Goal: Complete application form: Complete application form

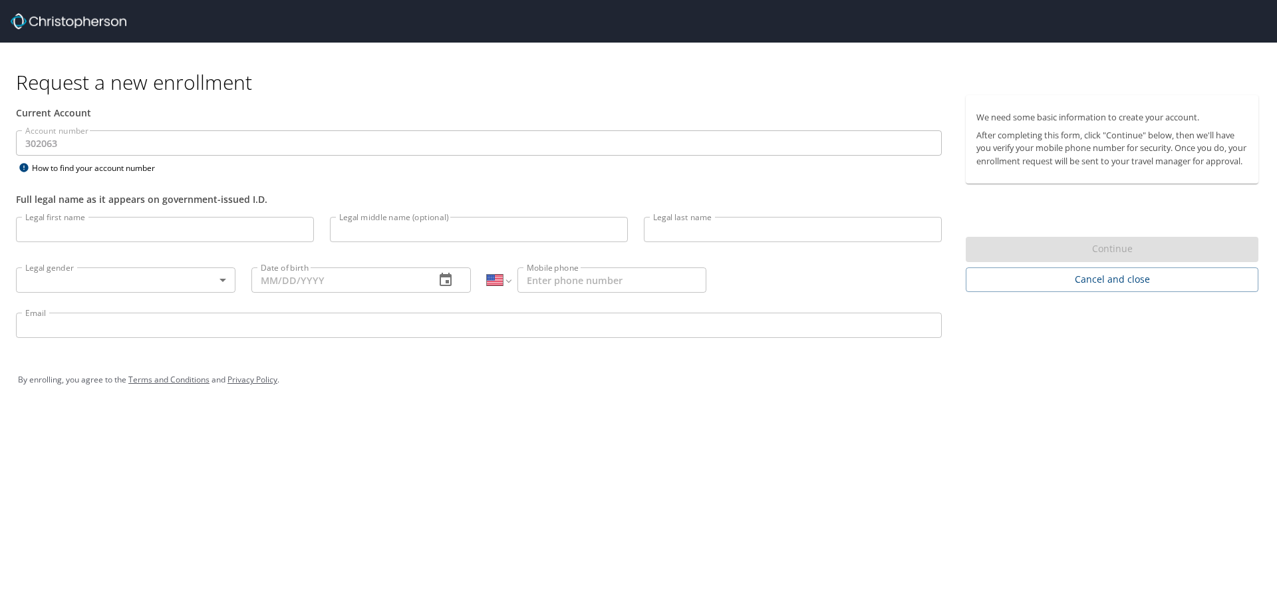
select select "US"
click at [134, 232] on input "Legal first name" at bounding box center [165, 229] width 298 height 25
type input "[PERSON_NAME]"
type input "[PHONE_NUMBER]"
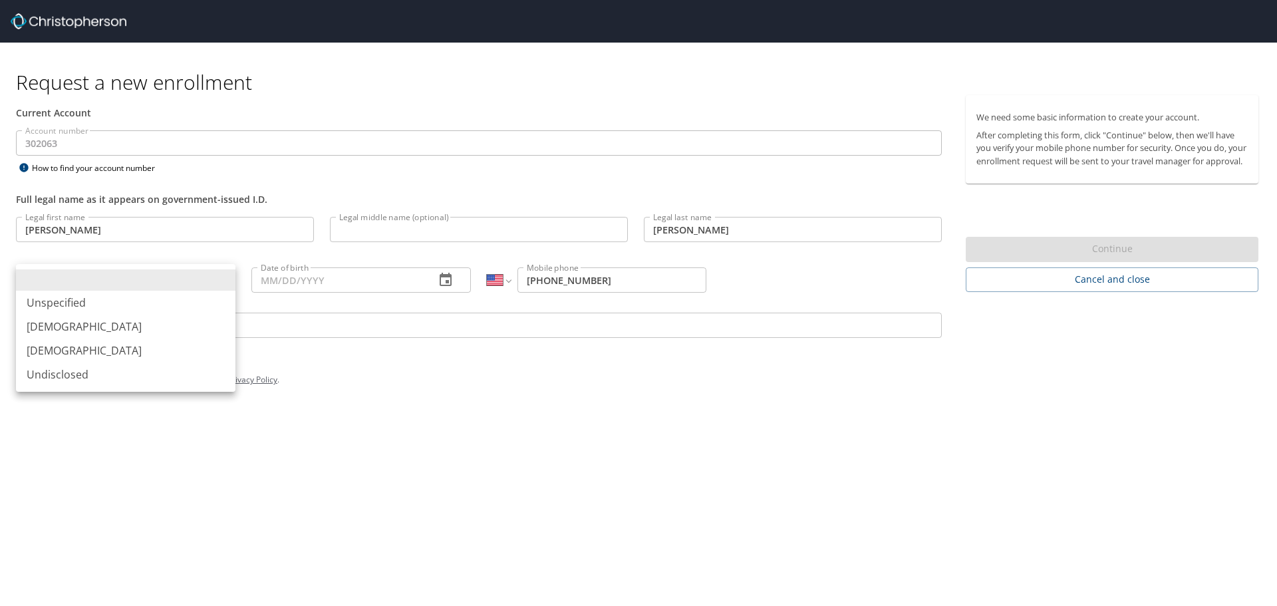
click at [155, 277] on body "Request a new enrollment Current Account Account number 302063 Account number H…" at bounding box center [638, 303] width 1277 height 606
click at [154, 327] on li "[DEMOGRAPHIC_DATA]" at bounding box center [126, 327] width 220 height 24
type input "[DEMOGRAPHIC_DATA]"
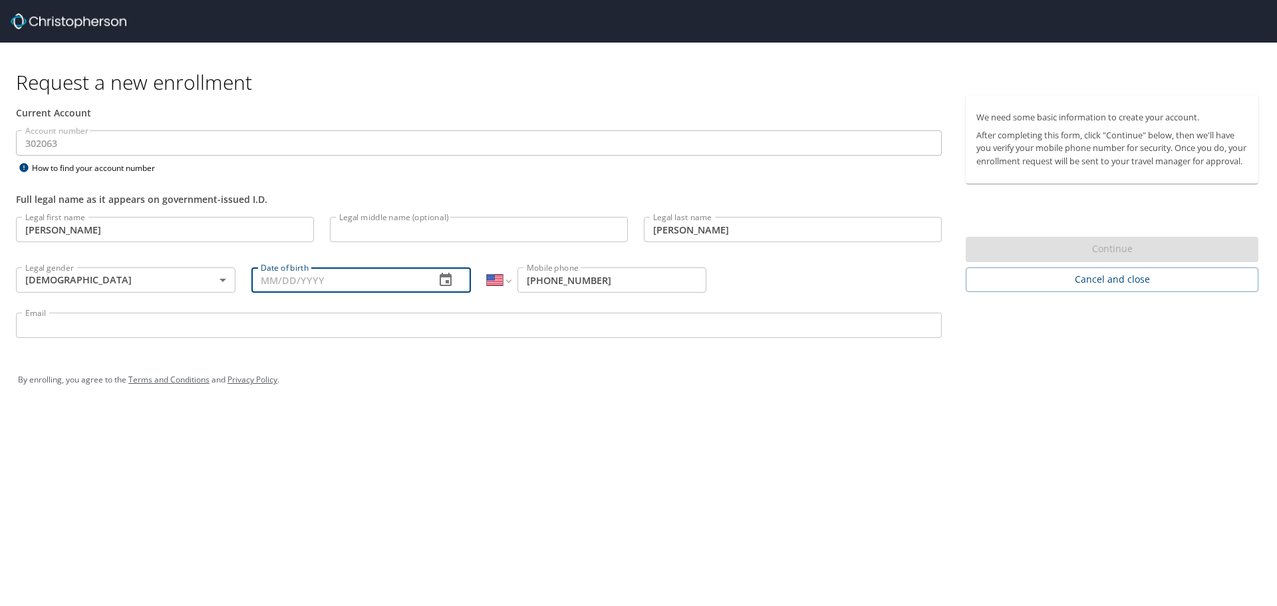
click at [285, 278] on input "Date of birth" at bounding box center [338, 279] width 173 height 25
type input "[DATE]"
click at [627, 277] on input "[PHONE_NUMBER]" at bounding box center [612, 279] width 189 height 25
click at [626, 275] on input "[PHONE_NUMBER]" at bounding box center [612, 279] width 189 height 25
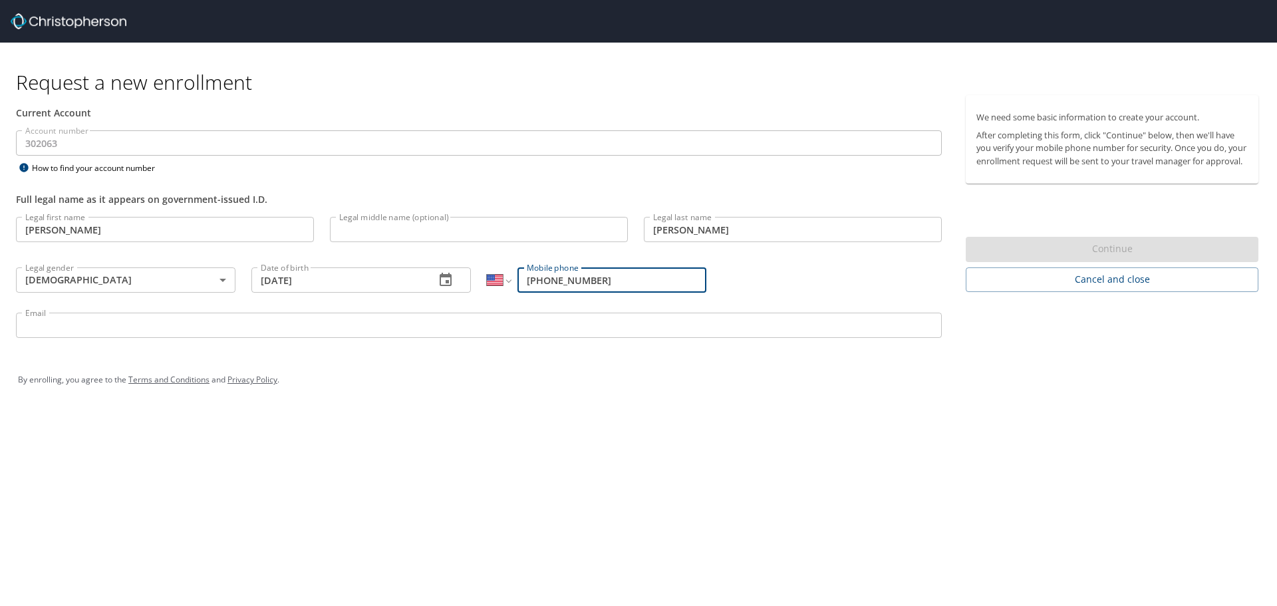
click at [626, 275] on input "[PHONE_NUMBER]" at bounding box center [612, 279] width 189 height 25
type input "[PHONE_NUMBER]"
click at [603, 339] on p at bounding box center [479, 340] width 926 height 4
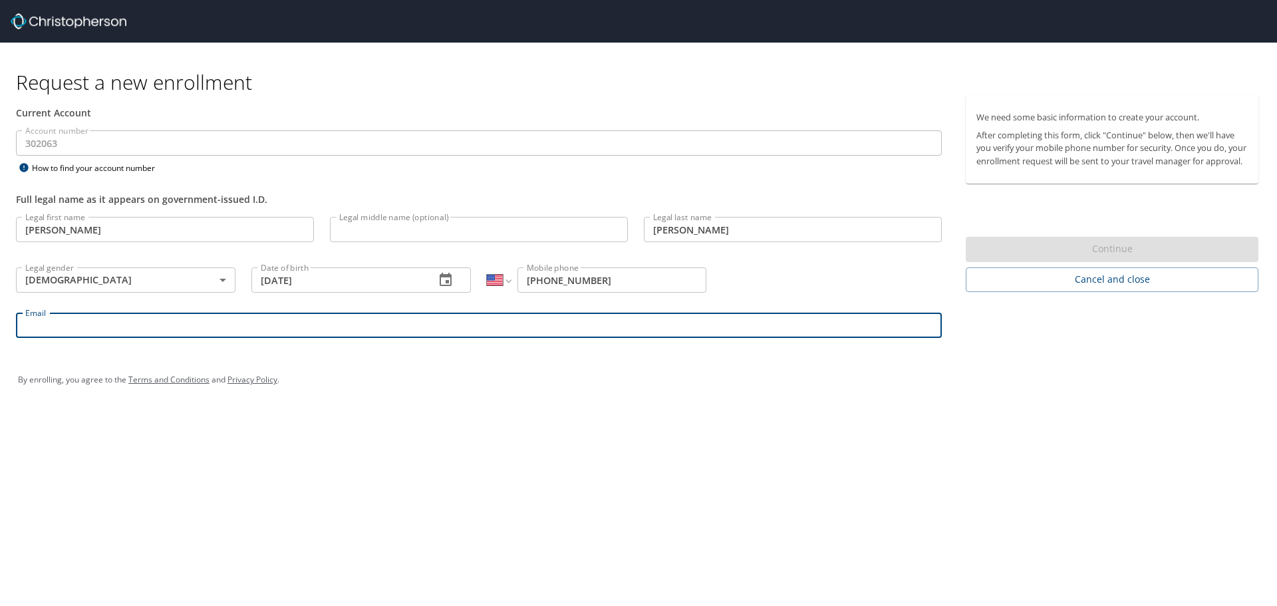
click at [608, 323] on input "Email" at bounding box center [479, 325] width 926 height 25
click at [234, 333] on input "Email" at bounding box center [479, 325] width 926 height 25
type input "[PERSON_NAME][EMAIL_ADDRESS][PERSON_NAME][DOMAIN_NAME]"
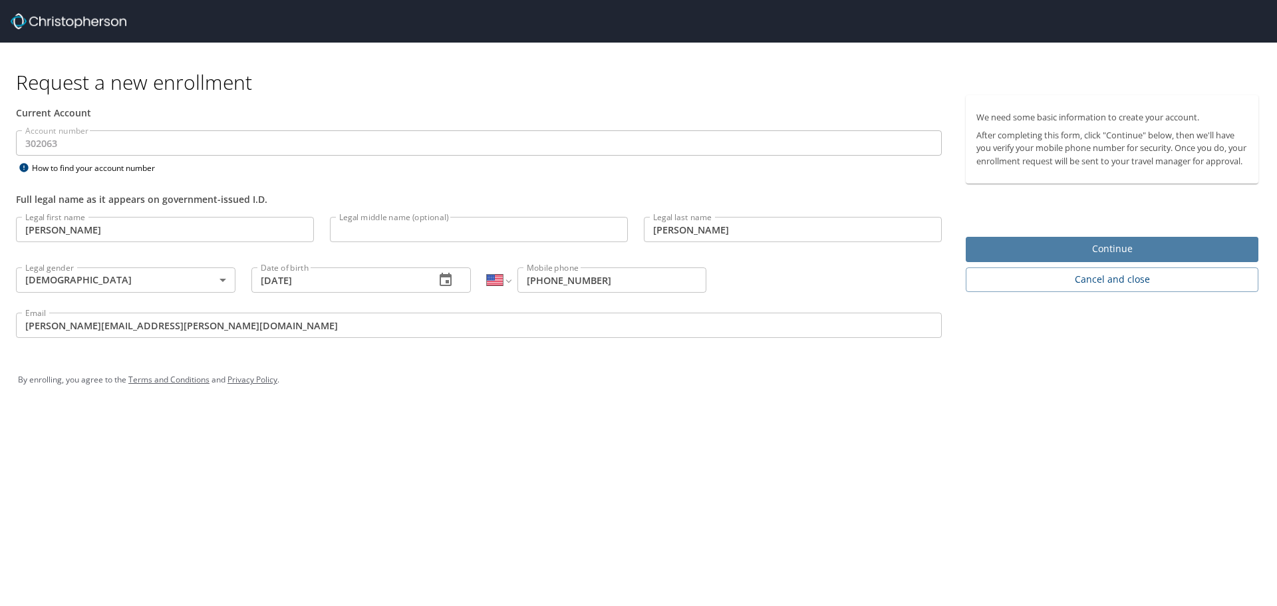
click at [1111, 257] on span "Continue" at bounding box center [1112, 249] width 271 height 17
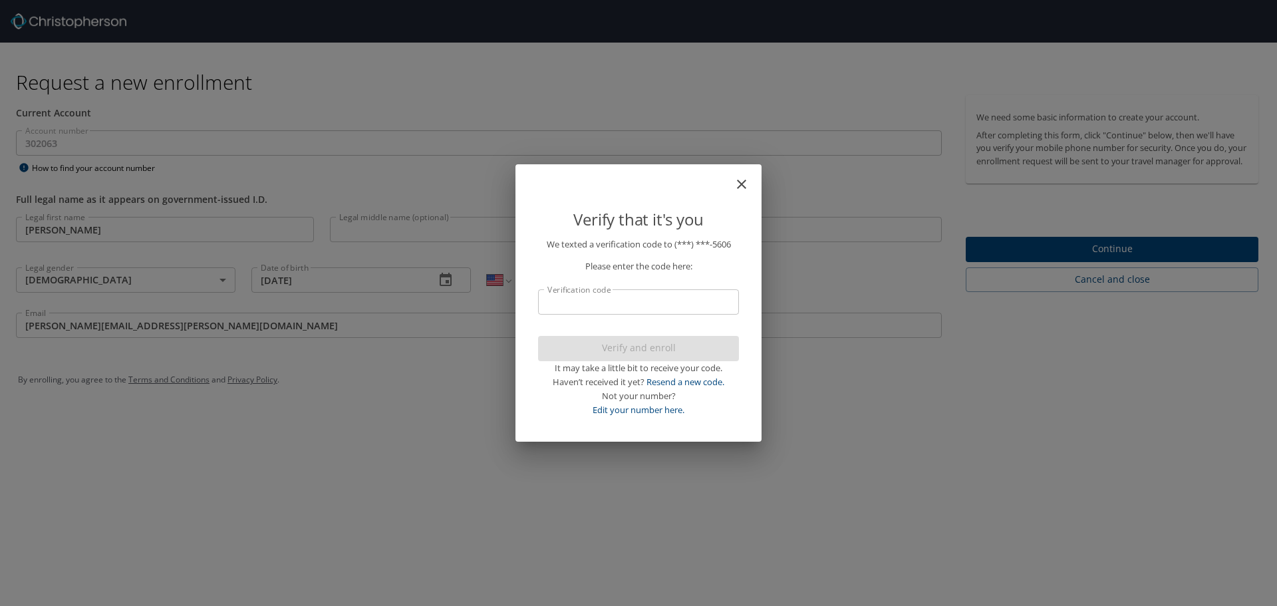
click at [697, 305] on input "Verification code" at bounding box center [638, 301] width 201 height 25
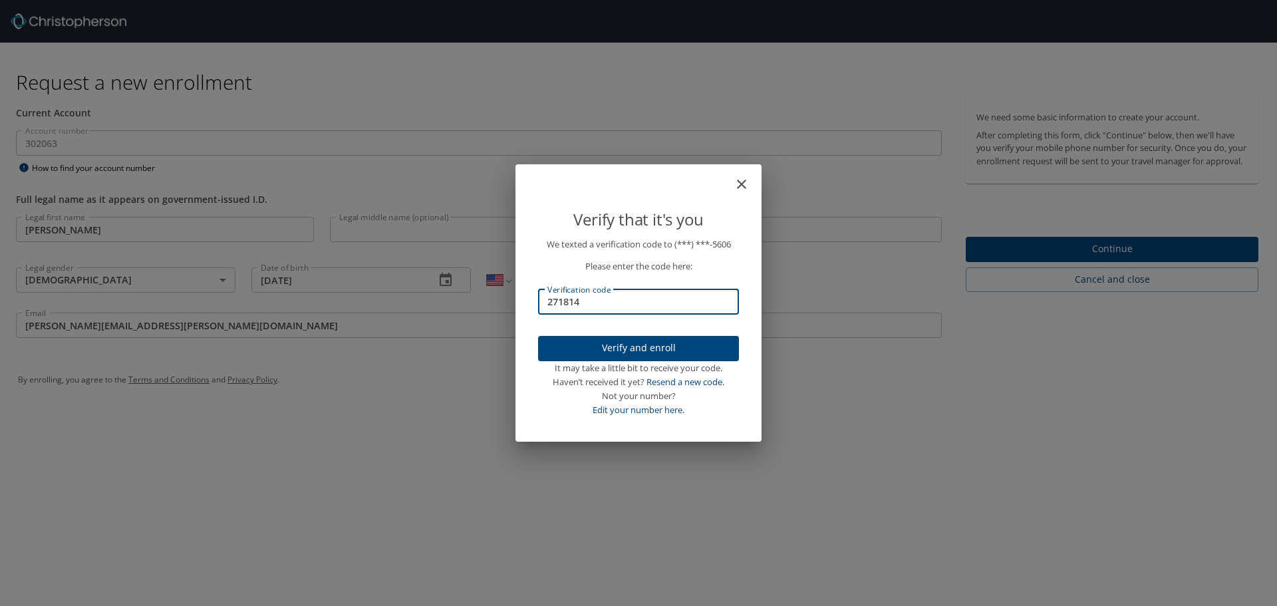
type input "271814"
